Goal: Information Seeking & Learning: Learn about a topic

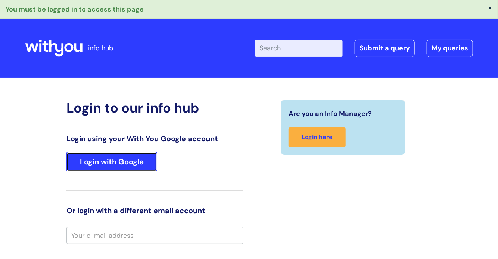
click at [121, 163] on link "Login with Google" at bounding box center [111, 161] width 91 height 19
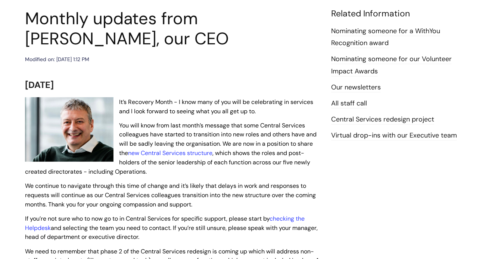
scroll to position [84, 0]
click at [170, 156] on link "new Central Services structure" at bounding box center [170, 154] width 84 height 8
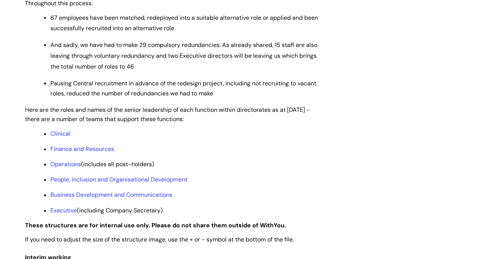
scroll to position [534, 0]
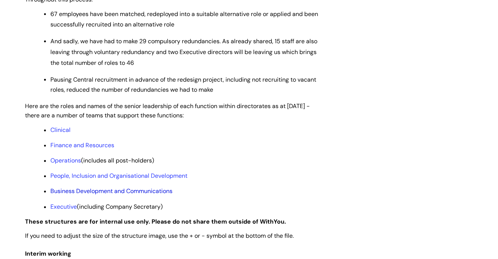
click at [130, 195] on link "Business Development and Communications" at bounding box center [111, 192] width 122 height 8
